Goal: Information Seeking & Learning: Learn about a topic

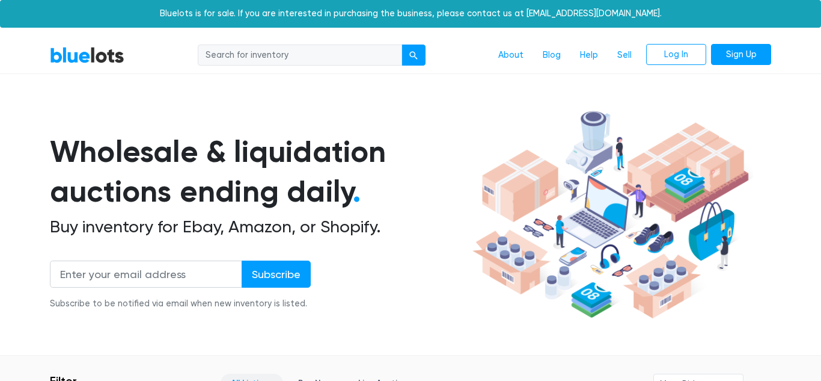
click at [301, 57] on input "search" at bounding box center [300, 55] width 204 height 22
type input "c"
type input "iphones"
click at [402, 44] on button "submit" at bounding box center [414, 55] width 24 height 22
click at [298, 60] on input "search" at bounding box center [300, 55] width 204 height 22
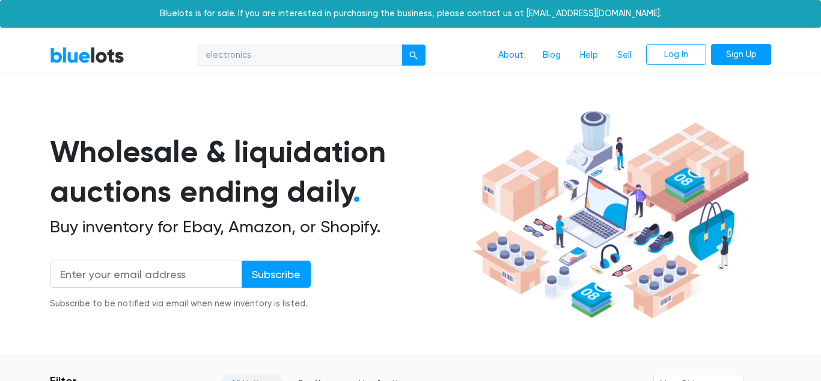
type input "electronics"
click at [402, 44] on button "submit" at bounding box center [414, 55] width 24 height 22
